Goal: Task Accomplishment & Management: Use online tool/utility

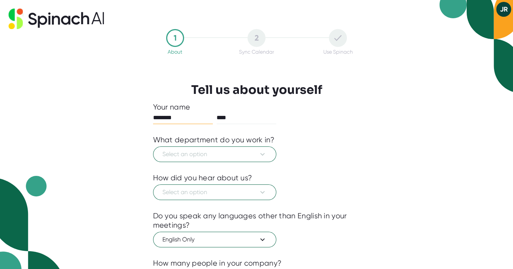
scroll to position [37, 0]
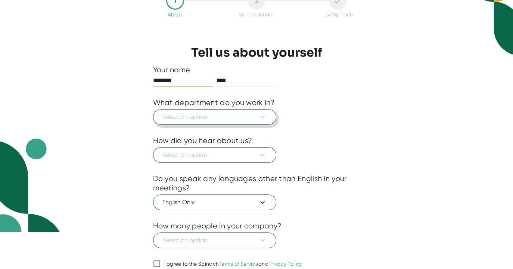
click at [208, 122] on button "Select an option" at bounding box center [214, 117] width 123 height 16
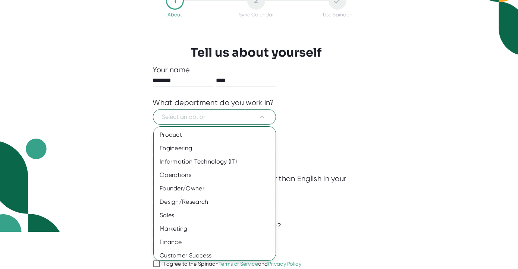
click at [415, 102] on div at bounding box center [259, 134] width 518 height 269
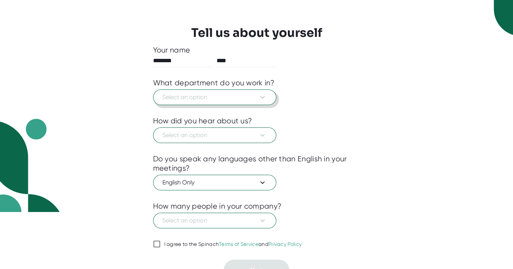
scroll to position [68, 0]
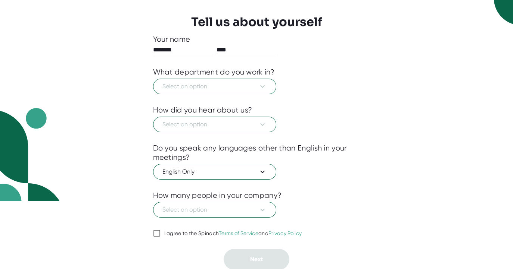
click at [180, 236] on div "I agree to the Spinach Terms of Service and Privacy Policy" at bounding box center [233, 234] width 138 height 7
click at [160, 236] on input "I agree to the Spinach Terms of Service and Privacy Policy" at bounding box center [156, 233] width 7 height 9
checkbox input "true"
click at [214, 88] on span "Select an option" at bounding box center [214, 86] width 105 height 9
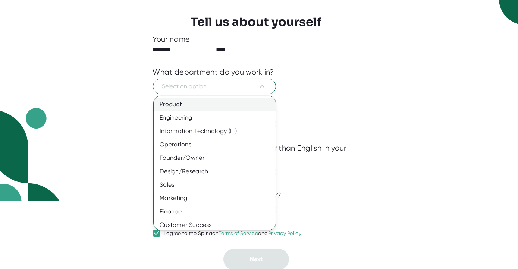
click at [216, 104] on div "Product" at bounding box center [218, 104] width 128 height 13
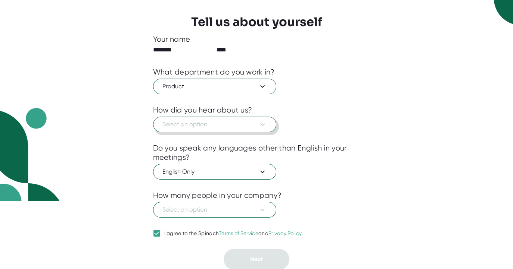
click at [202, 125] on span "Select an option" at bounding box center [214, 124] width 105 height 9
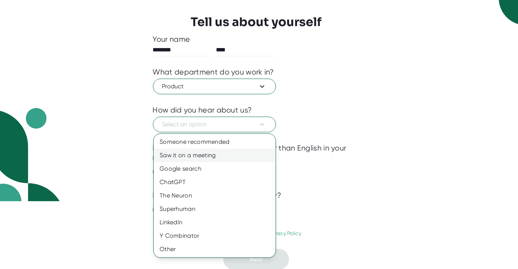
drag, startPoint x: 206, startPoint y: 143, endPoint x: 208, endPoint y: 153, distance: 9.4
click at [206, 143] on div "Someone recommended" at bounding box center [215, 141] width 122 height 13
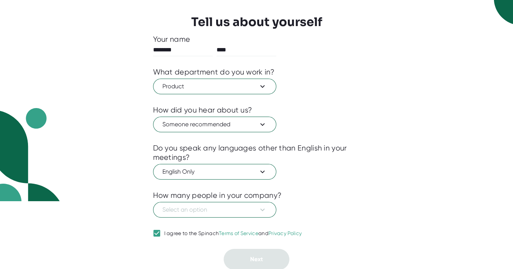
click at [210, 166] on div "The Neuron" at bounding box center [229, 168] width 91 height 7
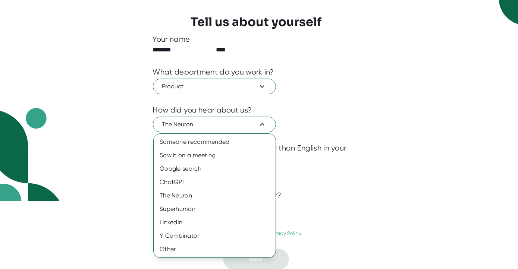
click at [498, 150] on div at bounding box center [259, 134] width 518 height 269
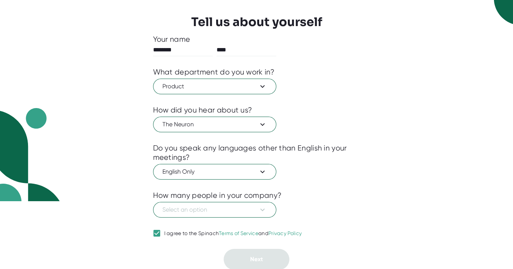
click at [212, 224] on div at bounding box center [256, 223] width 207 height 11
click at [213, 221] on div at bounding box center [256, 223] width 207 height 11
click at [215, 214] on button "Select an option" at bounding box center [214, 210] width 123 height 16
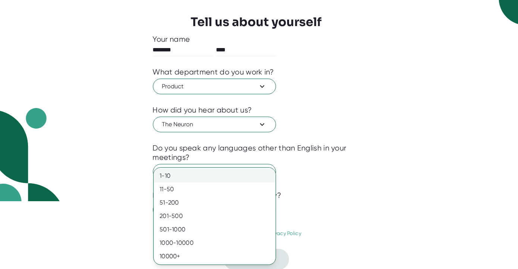
click at [206, 174] on div "1-10" at bounding box center [215, 175] width 122 height 13
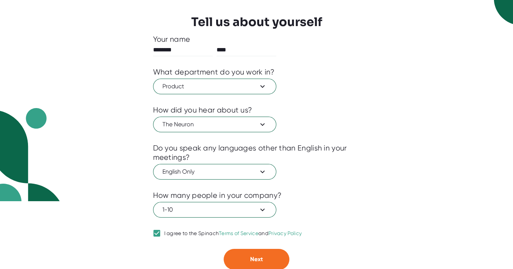
click at [250, 246] on div at bounding box center [256, 243] width 207 height 11
click at [252, 252] on button "Next" at bounding box center [257, 259] width 66 height 21
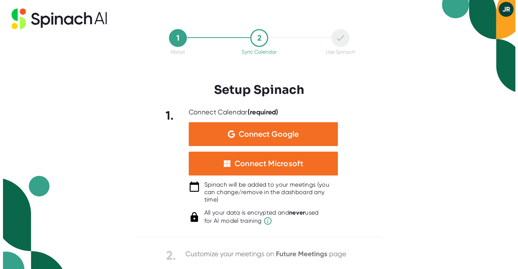
scroll to position [0, 0]
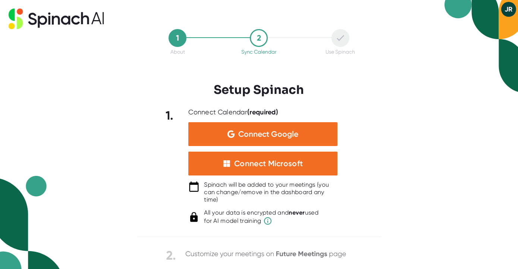
click at [283, 202] on div "Spinach will be added to your meetings (you can change/remove in the dashboard …" at bounding box center [271, 192] width 134 height 22
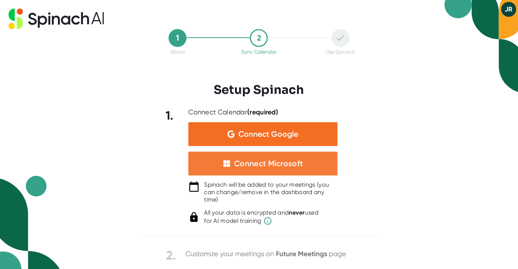
click at [254, 163] on div "Connect Microsoft" at bounding box center [268, 164] width 69 height 10
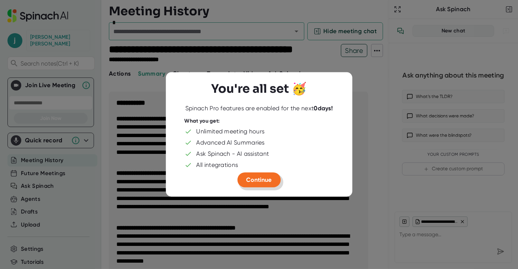
click at [261, 181] on span "Continue" at bounding box center [259, 180] width 25 height 7
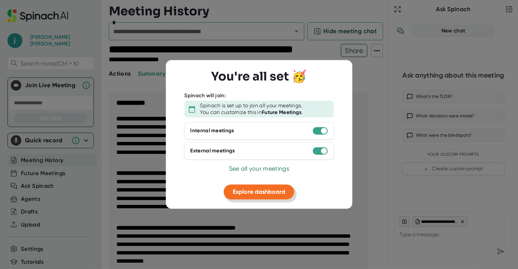
click at [267, 192] on span "Explore dashboard" at bounding box center [259, 191] width 53 height 7
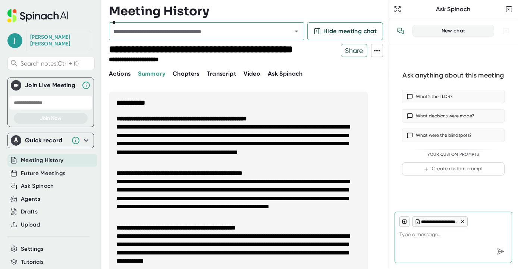
click at [49, 99] on input "text" at bounding box center [51, 103] width 84 height 14
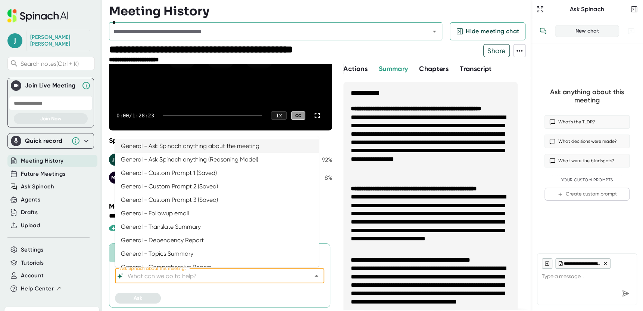
click at [197, 269] on input "Ask Spinach about this meeting:" at bounding box center [213, 275] width 174 height 10
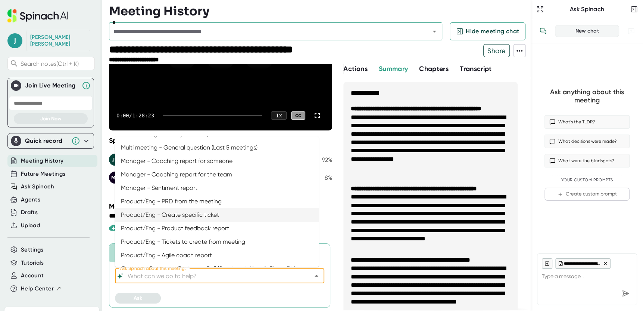
scroll to position [187, 0]
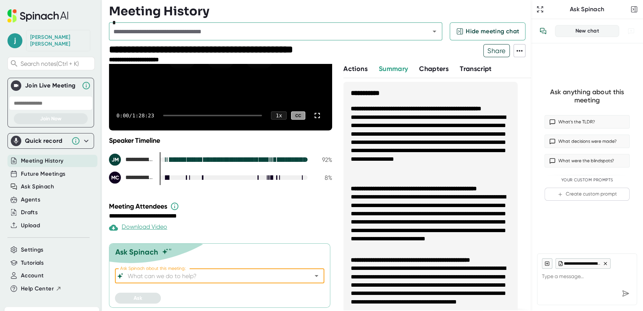
type textarea "x"
